Goal: Find specific page/section: Find specific page/section

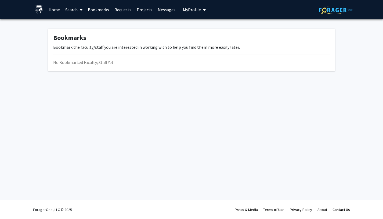
click at [203, 11] on icon "My profile dropdown to access profile and logout" at bounding box center [204, 10] width 3 height 4
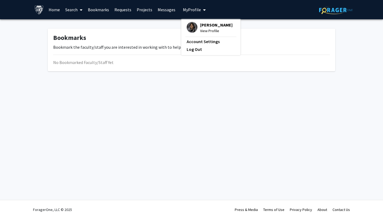
click at [192, 11] on span "My Profile" at bounding box center [192, 9] width 18 height 5
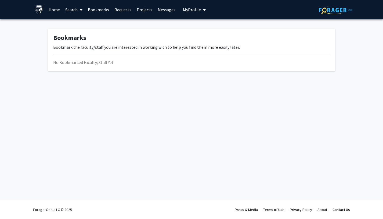
click at [192, 11] on span "My Profile" at bounding box center [192, 9] width 18 height 5
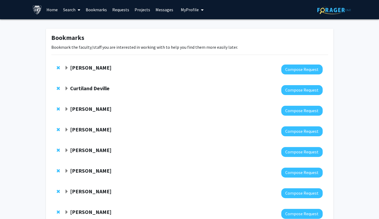
click at [192, 10] on span "My Profile" at bounding box center [190, 9] width 18 height 5
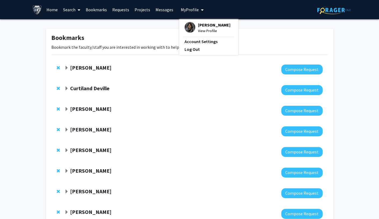
click at [192, 10] on span "My Profile" at bounding box center [190, 9] width 18 height 5
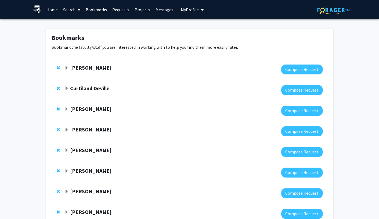
click at [75, 9] on link "Search" at bounding box center [71, 9] width 23 height 19
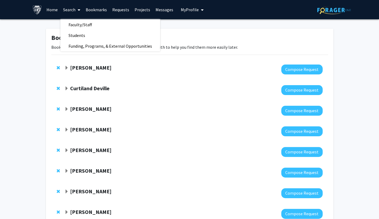
click at [73, 25] on span "Faculty/Staff" at bounding box center [79, 24] width 39 height 11
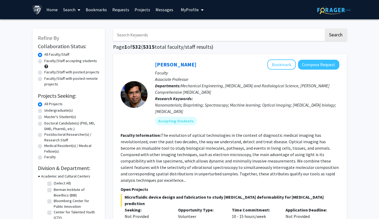
click at [169, 37] on input "Search Keywords" at bounding box center [218, 35] width 211 height 12
click at [175, 36] on input "Search Keywords" at bounding box center [218, 35] width 211 height 12
click at [324, 29] on button "Search" at bounding box center [335, 35] width 22 height 12
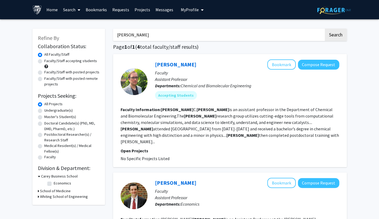
drag, startPoint x: 148, startPoint y: 36, endPoint x: 107, endPoint y: 38, distance: 40.8
type input "gray"
click at [324, 29] on button "Search" at bounding box center [335, 35] width 22 height 12
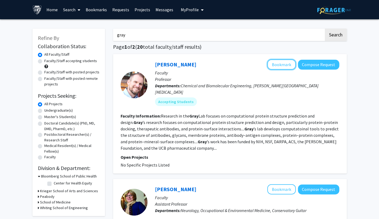
click at [276, 63] on button "Bookmark" at bounding box center [281, 65] width 28 height 10
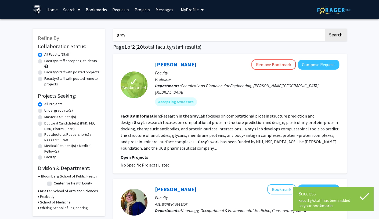
drag, startPoint x: 155, startPoint y: 35, endPoint x: 95, endPoint y: 43, distance: 60.9
